Goal: Task Accomplishment & Management: Complete application form

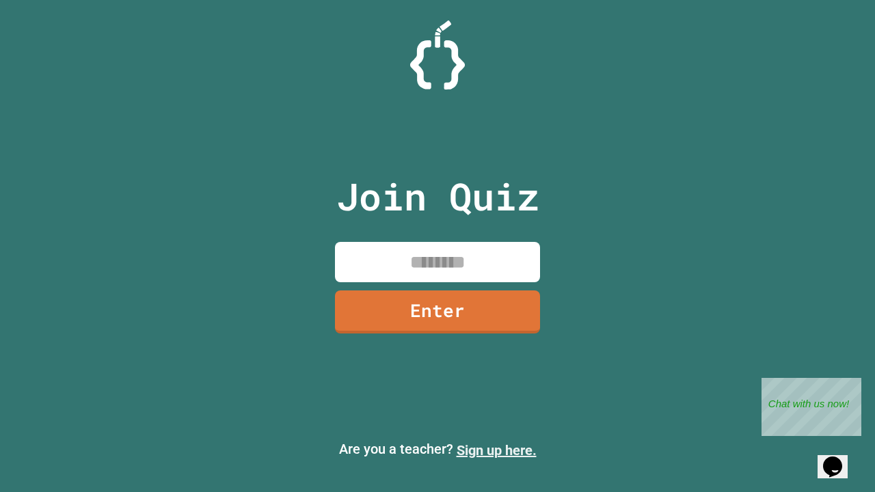
click at [496, 451] on link "Sign up here." at bounding box center [497, 450] width 80 height 16
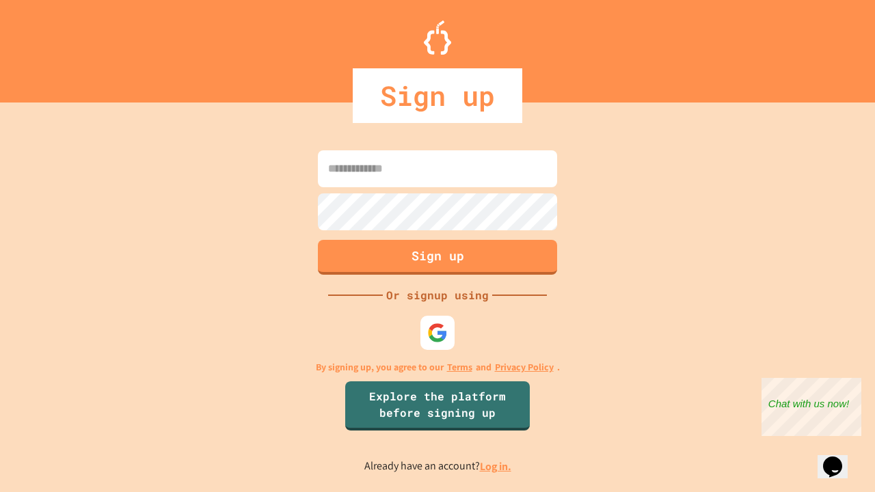
click at [496, 466] on link "Log in." at bounding box center [495, 466] width 31 height 14
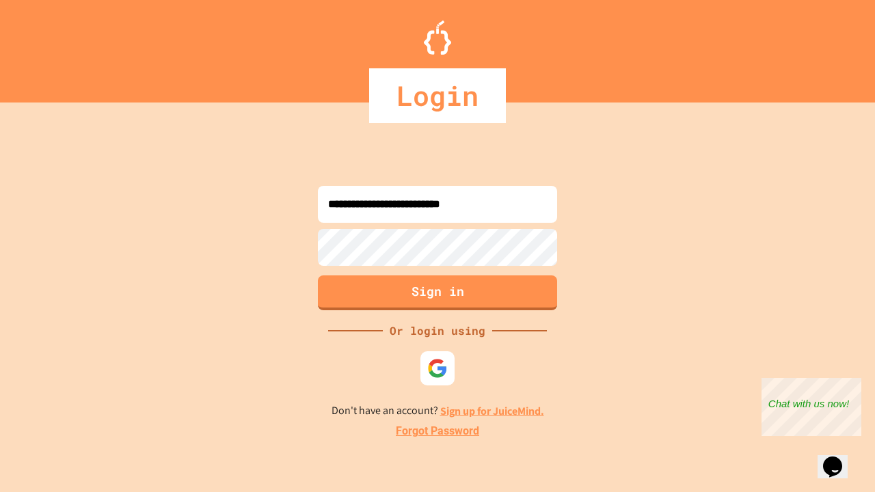
type input "**********"
